Goal: Task Accomplishment & Management: Manage account settings

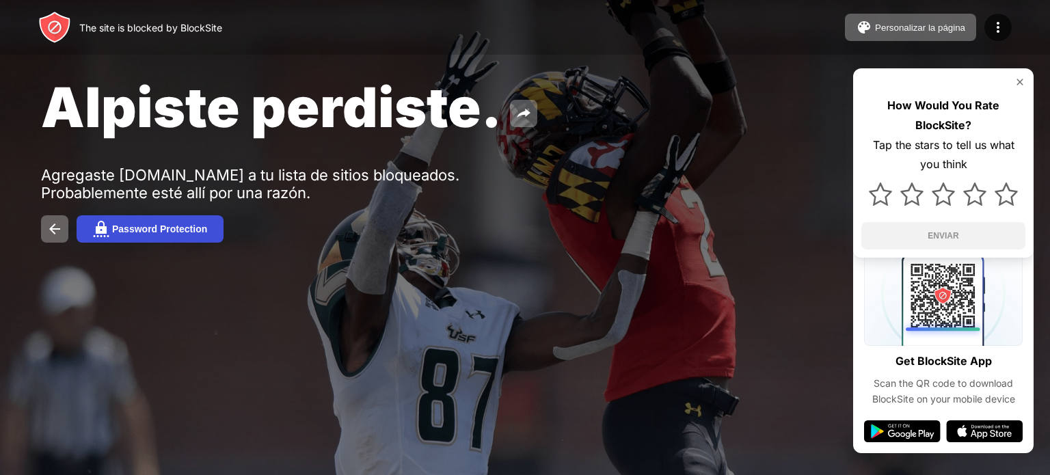
click at [160, 233] on div "Password Protection" at bounding box center [159, 228] width 95 height 11
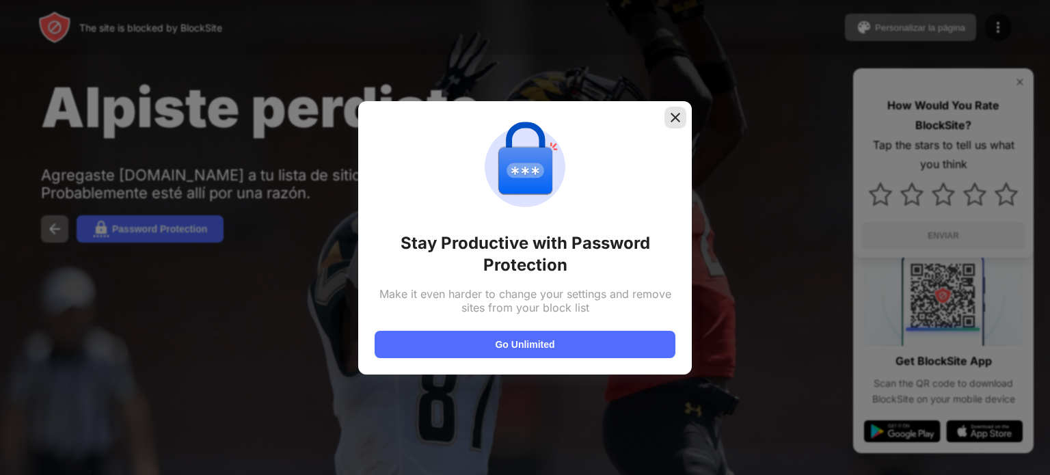
click at [681, 115] on img at bounding box center [675, 118] width 14 height 14
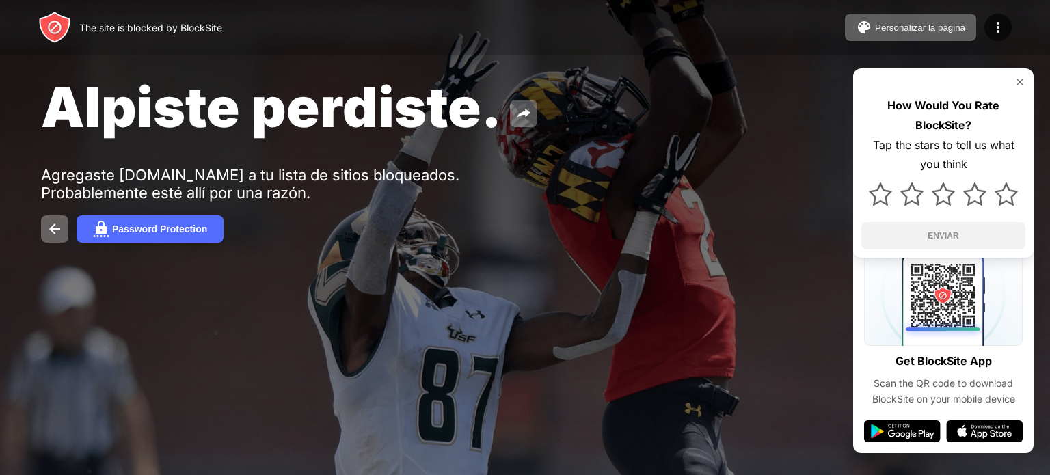
click at [1022, 79] on img at bounding box center [1019, 82] width 11 height 11
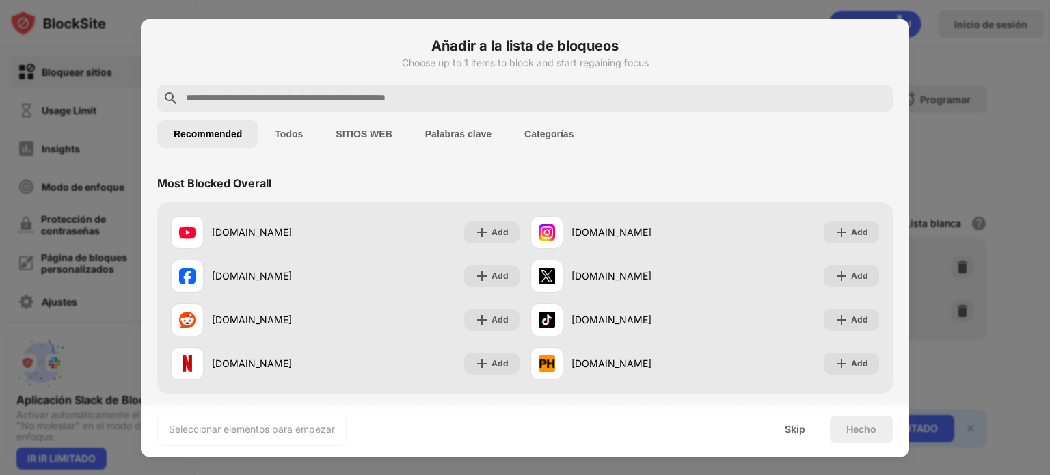
click at [288, 133] on button "Todos" at bounding box center [288, 133] width 61 height 27
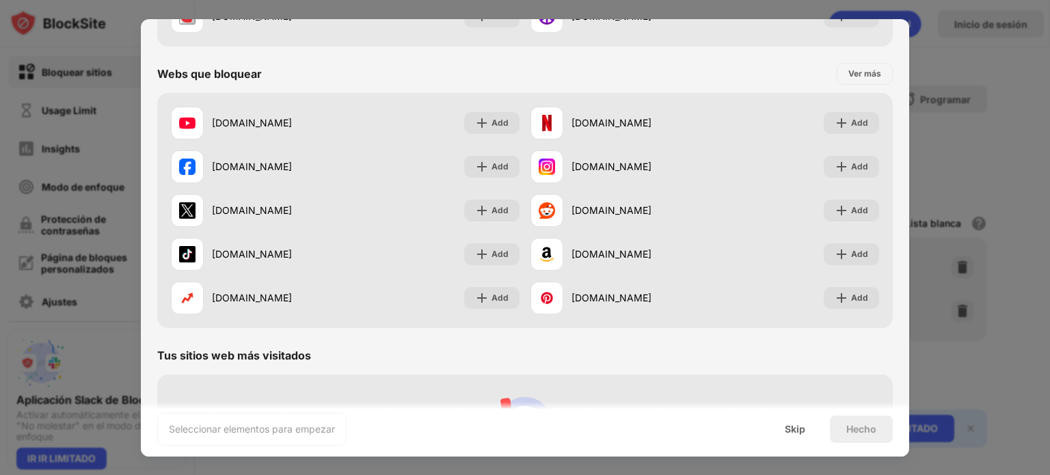
scroll to position [2196, 0]
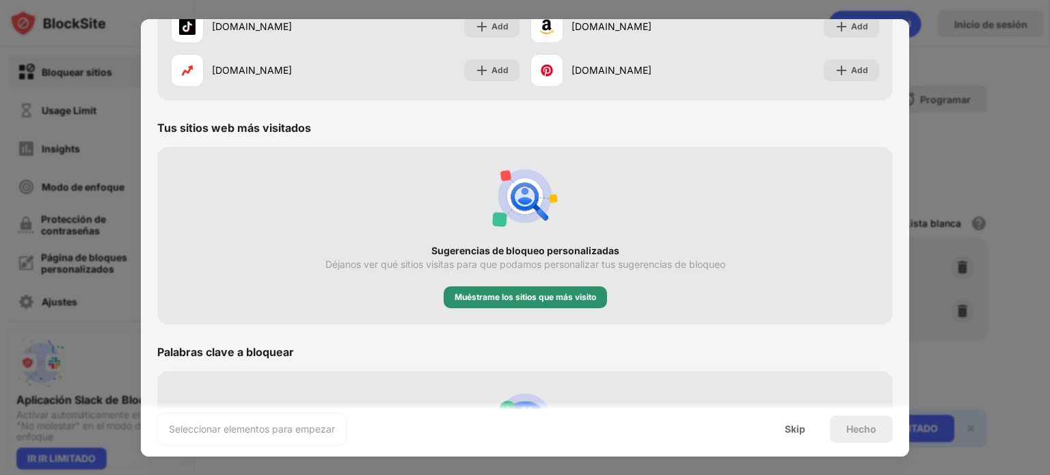
click at [546, 295] on div "Muéstrame los sitios que más visito" at bounding box center [524, 297] width 141 height 14
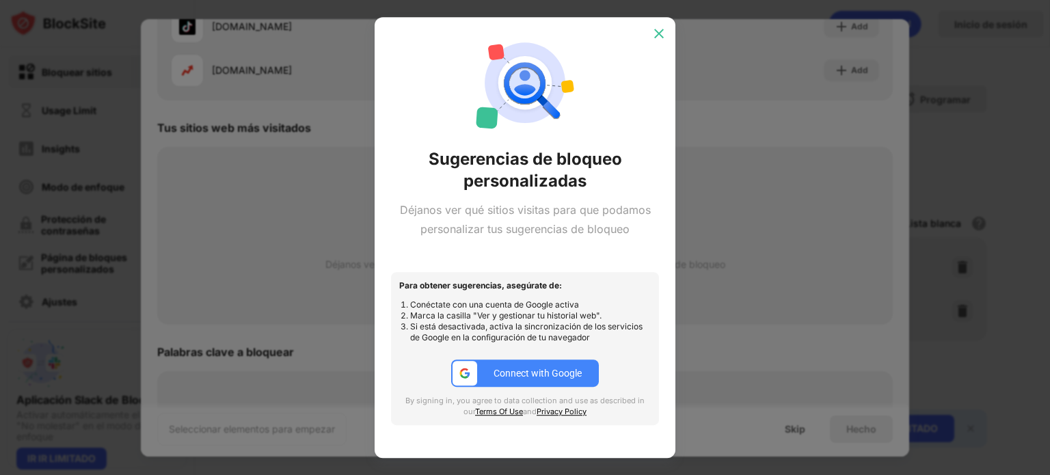
click at [660, 29] on img at bounding box center [659, 34] width 14 height 14
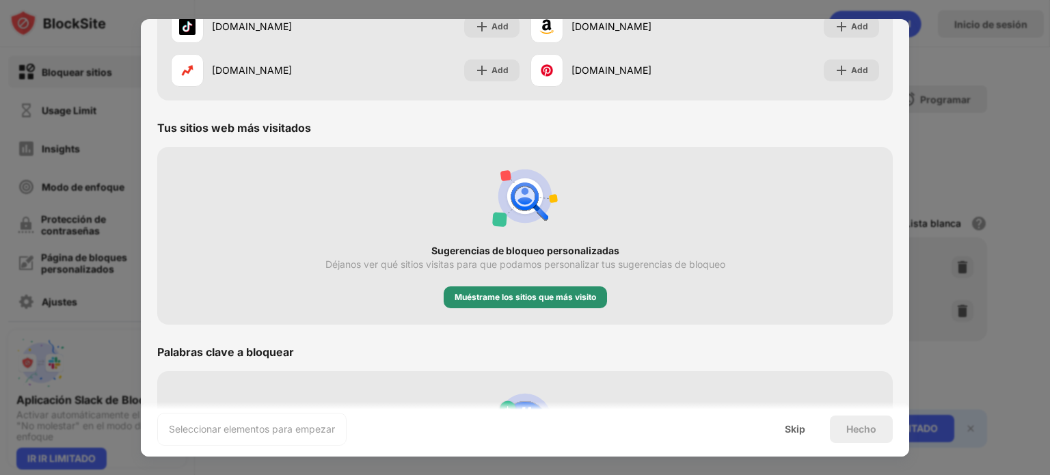
click at [533, 296] on div "Muéstrame los sitios que más visito" at bounding box center [524, 297] width 141 height 14
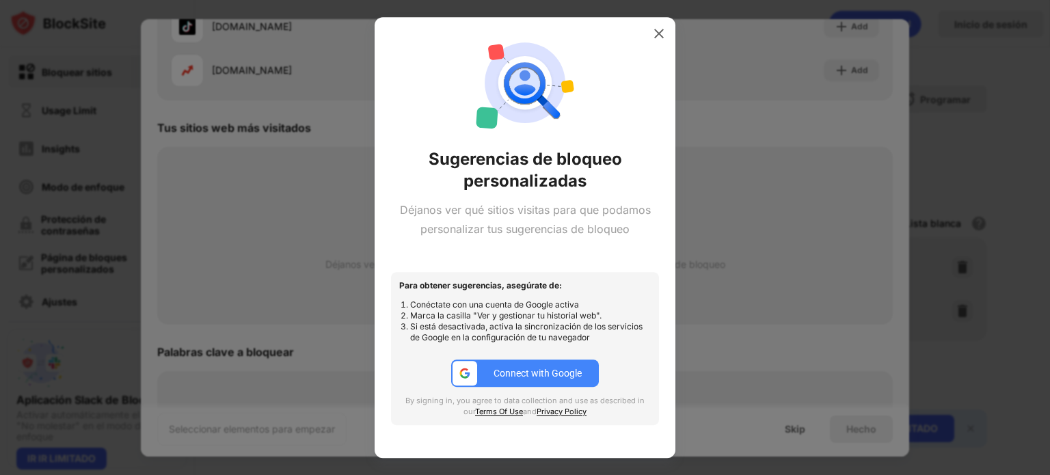
click at [511, 368] on div "Connect with Google" at bounding box center [537, 373] width 88 height 11
click at [547, 387] on div "Connect with Google By signing in, you agree to data collection and use as desc…" at bounding box center [524, 387] width 251 height 57
click at [549, 374] on div "Connect with Google" at bounding box center [537, 373] width 88 height 11
click at [672, 29] on div "Sugerencias de bloqueo personalizadas Déjanos ver qué sitios visitas para que p…" at bounding box center [525, 237] width 301 height 441
click at [665, 34] on img at bounding box center [659, 34] width 14 height 14
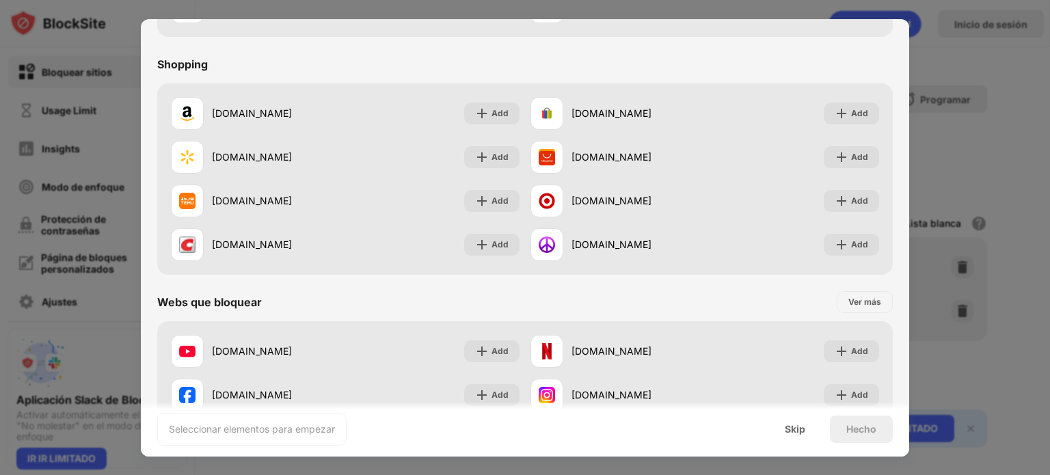
scroll to position [2082, 0]
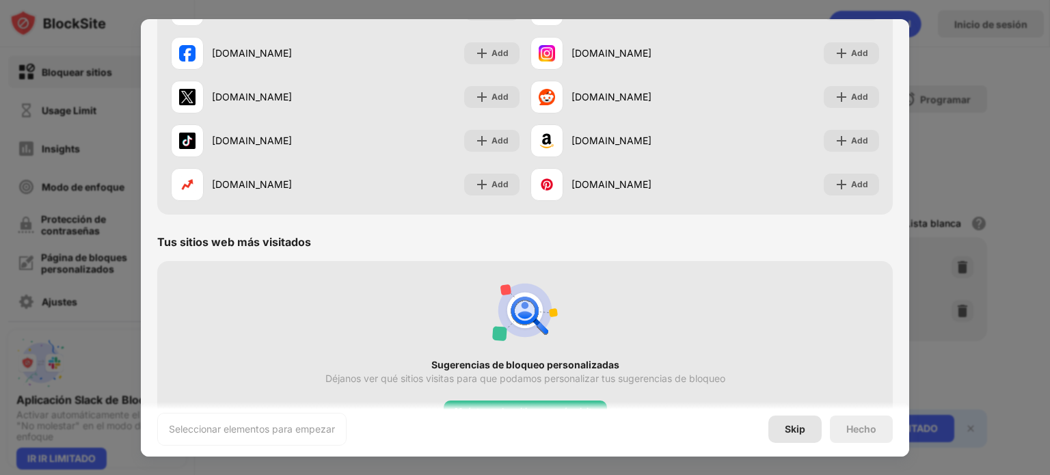
click at [797, 421] on div "Skip" at bounding box center [794, 429] width 53 height 27
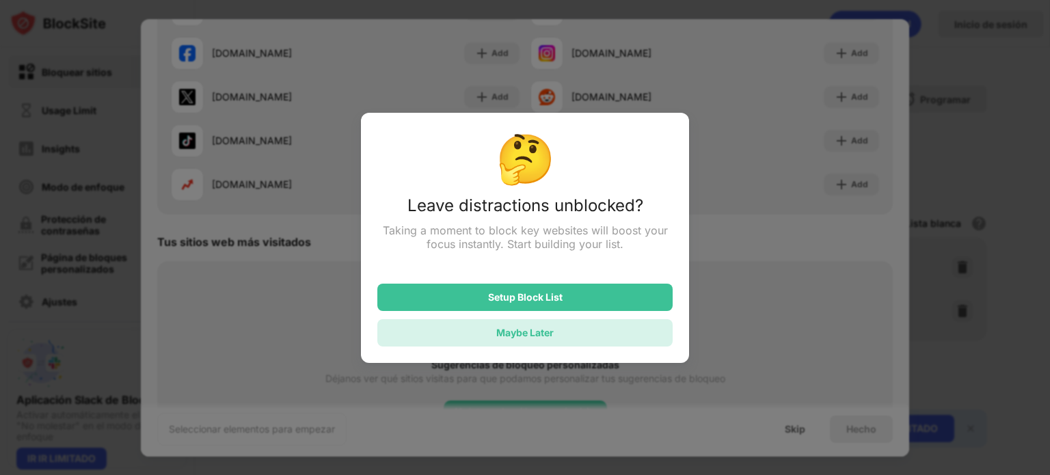
click at [553, 334] on div "Maybe Later" at bounding box center [524, 333] width 57 height 12
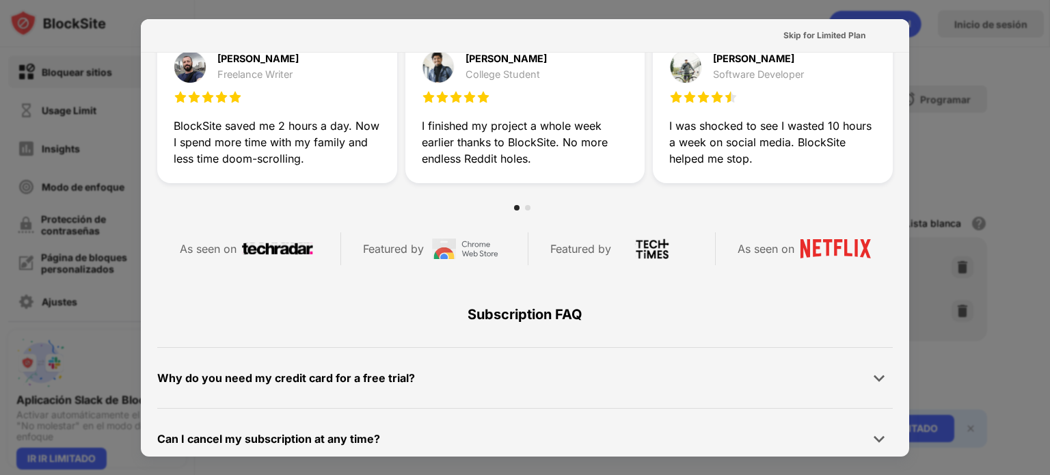
scroll to position [0, 0]
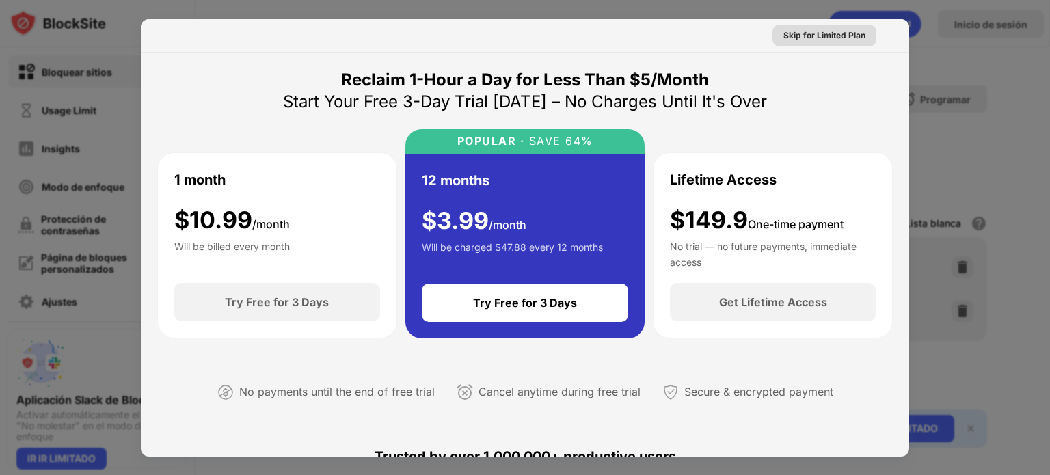
click at [828, 40] on div "Skip for Limited Plan" at bounding box center [824, 36] width 82 height 14
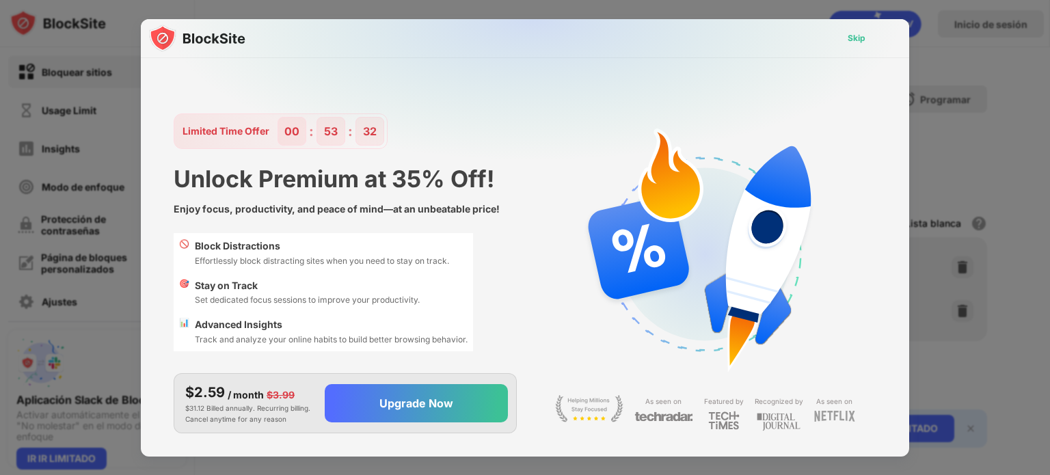
click at [847, 41] on div "Skip" at bounding box center [856, 38] width 18 height 14
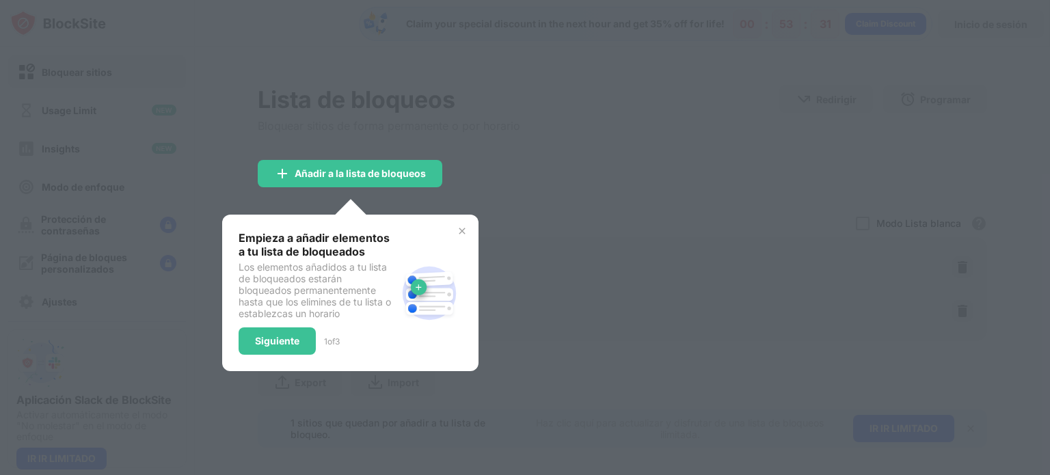
click at [460, 230] on img at bounding box center [462, 231] width 11 height 11
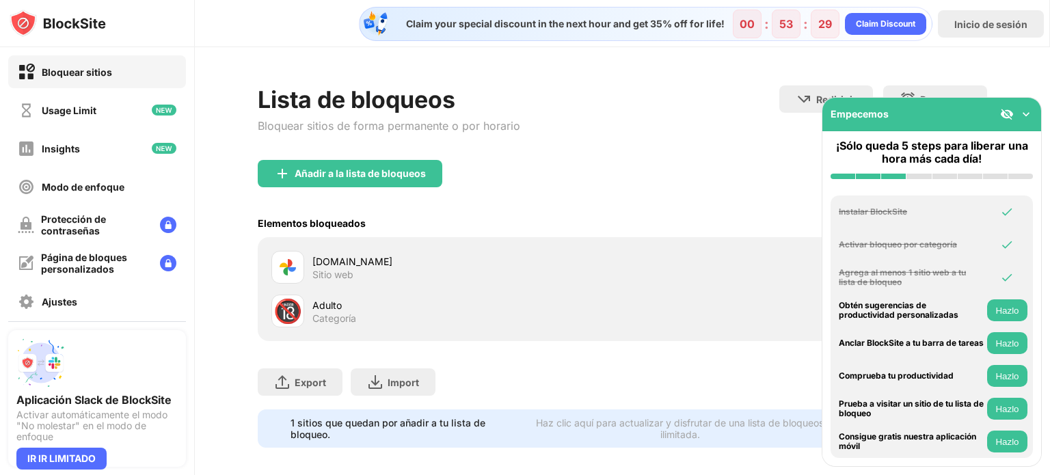
scroll to position [20, 0]
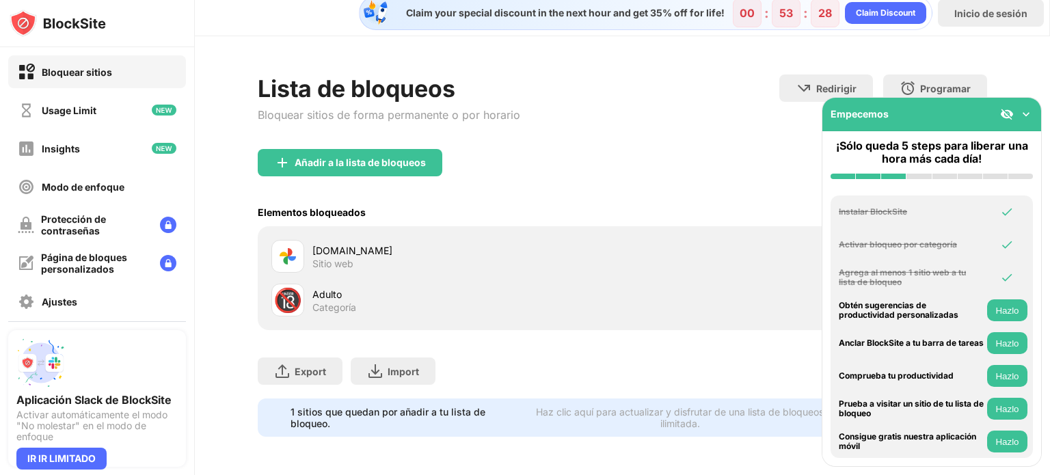
click at [1026, 114] on img at bounding box center [1026, 114] width 14 height 14
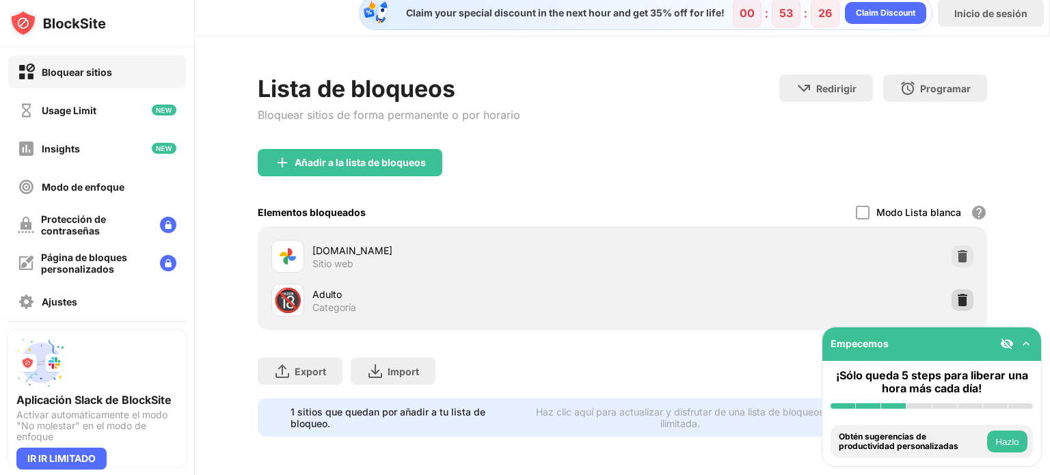
click at [955, 293] on img at bounding box center [962, 300] width 14 height 14
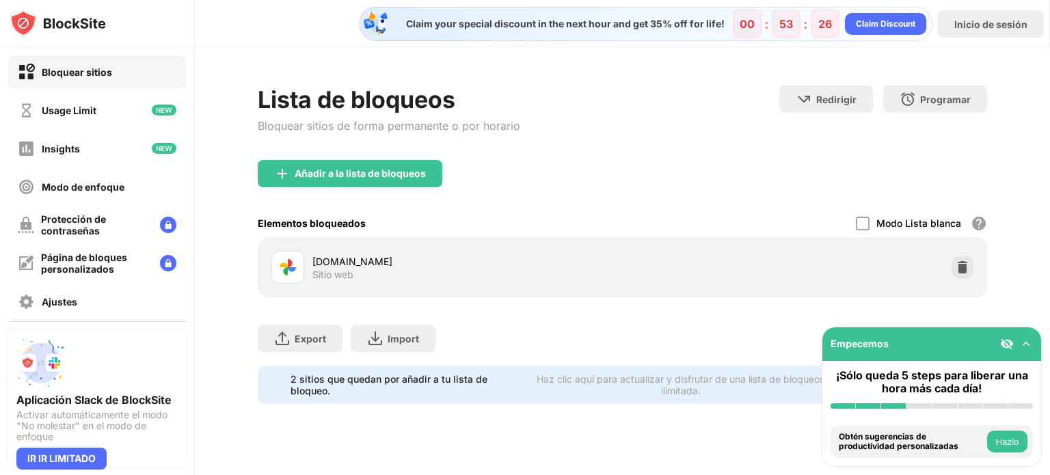
scroll to position [0, 0]
